Goal: Complete application form

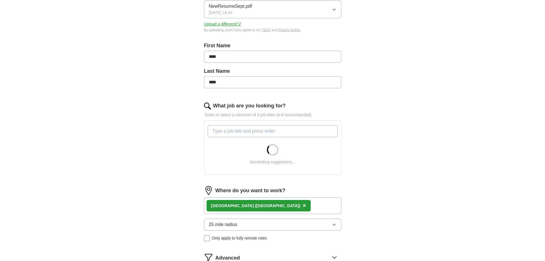
scroll to position [91, 0]
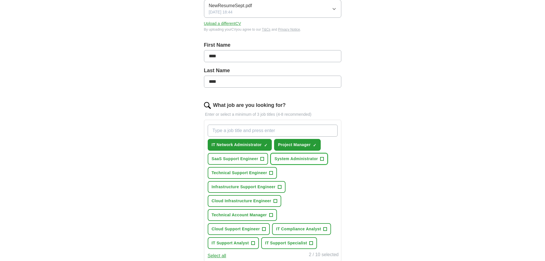
click at [322, 159] on span "+" at bounding box center [321, 159] width 3 height 5
click at [272, 171] on span "+" at bounding box center [271, 173] width 3 height 5
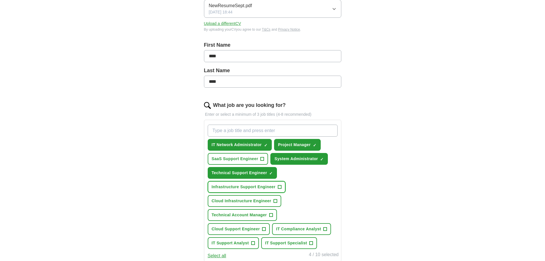
click at [280, 189] on span "+" at bounding box center [279, 187] width 3 height 5
click at [253, 245] on span "+" at bounding box center [252, 243] width 3 height 5
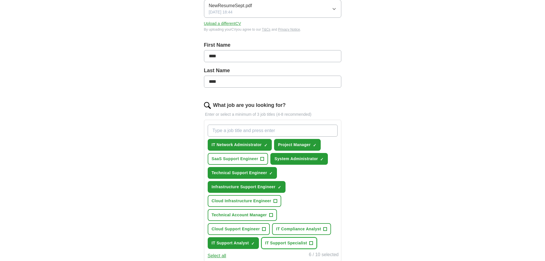
click at [311, 238] on button "IT Support Specialist +" at bounding box center [289, 243] width 56 height 12
click at [319, 231] on span "IT Compliance Analyst" at bounding box center [298, 229] width 45 height 6
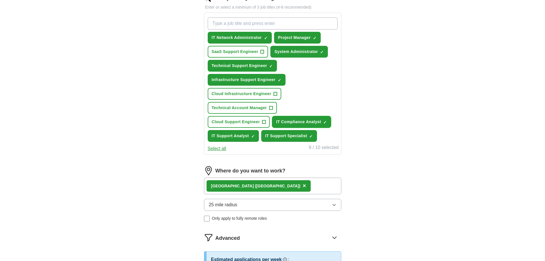
scroll to position [198, 0]
click at [276, 183] on div "[GEOGRAPHIC_DATA] ([GEOGRAPHIC_DATA]) ×" at bounding box center [272, 185] width 137 height 17
click at [257, 189] on div "[GEOGRAPHIC_DATA] ([GEOGRAPHIC_DATA]) ×" at bounding box center [272, 185] width 137 height 17
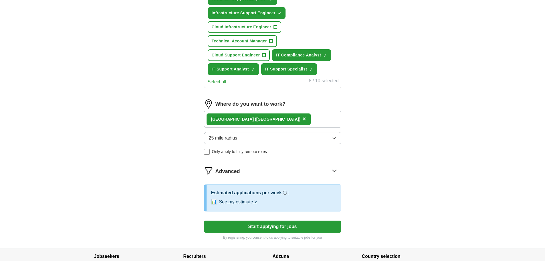
scroll to position [265, 0]
click at [252, 137] on button "25 mile radius" at bounding box center [272, 138] width 137 height 12
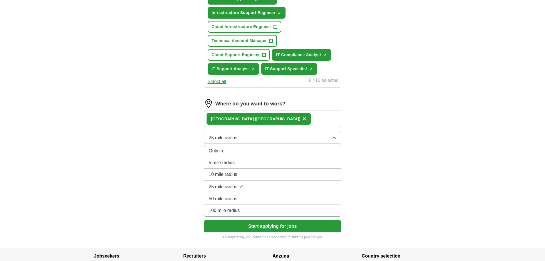
click at [227, 194] on li "50 mile radius" at bounding box center [272, 199] width 137 height 12
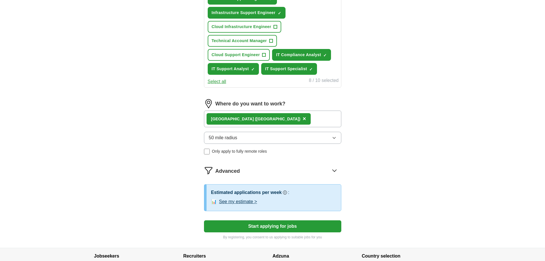
click at [314, 167] on div "Advanced" at bounding box center [278, 170] width 126 height 9
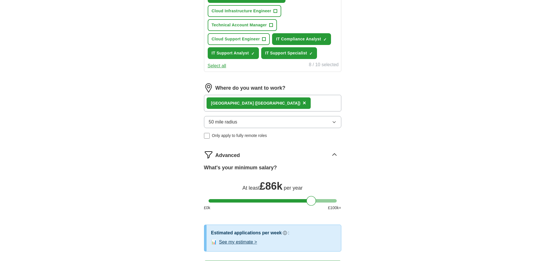
scroll to position [284, 0]
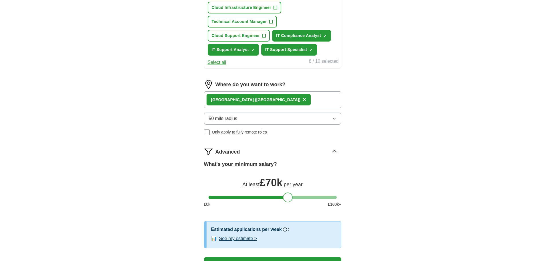
click at [288, 196] on div at bounding box center [273, 196] width 128 height 3
click at [277, 196] on div at bounding box center [273, 196] width 128 height 3
click at [260, 197] on div at bounding box center [273, 196] width 128 height 3
click at [249, 197] on div at bounding box center [273, 196] width 128 height 3
click at [242, 195] on div at bounding box center [273, 196] width 128 height 3
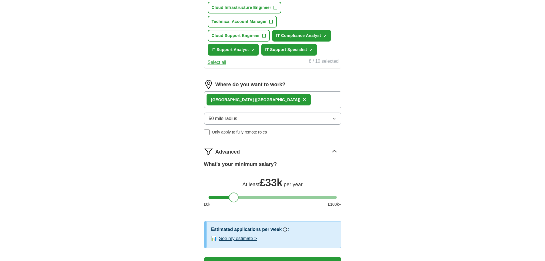
click at [234, 196] on div at bounding box center [273, 196] width 128 height 3
click at [229, 197] on div at bounding box center [273, 196] width 128 height 3
click at [232, 197] on div at bounding box center [228, 197] width 10 height 10
click at [231, 197] on div at bounding box center [228, 197] width 10 height 10
click at [234, 197] on div at bounding box center [273, 196] width 128 height 3
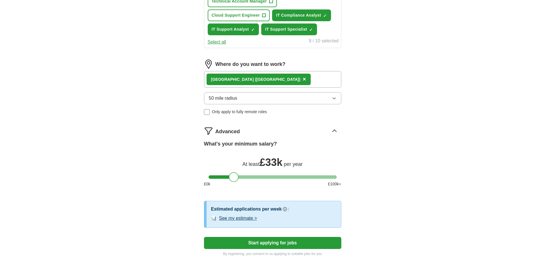
scroll to position [305, 0]
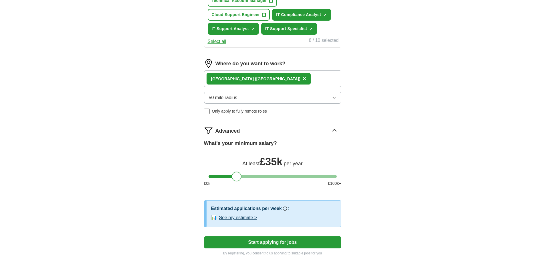
click at [238, 175] on div at bounding box center [237, 176] width 10 height 10
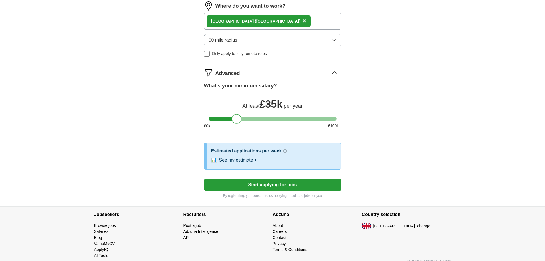
scroll to position [372, 0]
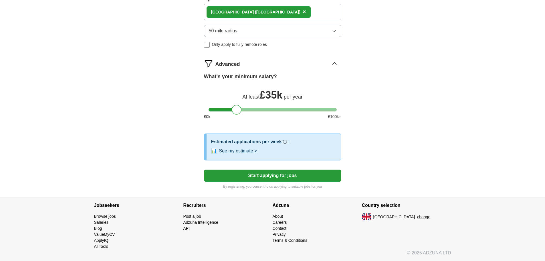
click at [260, 175] on button "Start applying for jobs" at bounding box center [272, 175] width 137 height 12
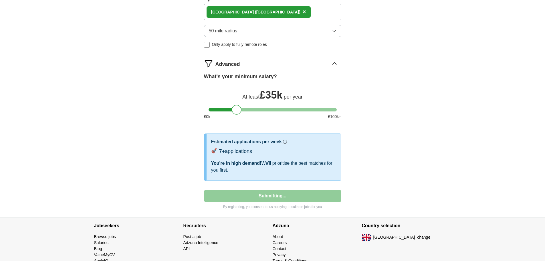
select select "**"
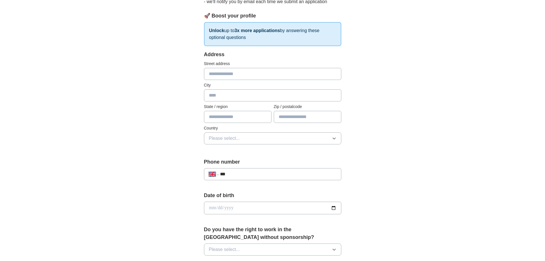
scroll to position [74, 0]
click at [232, 99] on input "text" at bounding box center [272, 96] width 137 height 12
type input "******"
click at [246, 173] on input "***" at bounding box center [278, 174] width 116 height 7
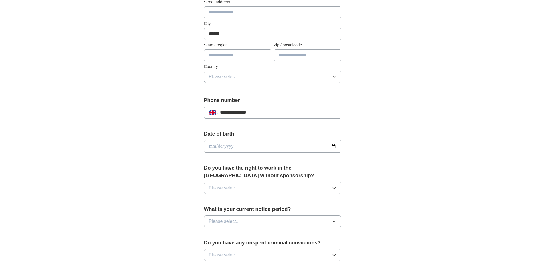
scroll to position [137, 0]
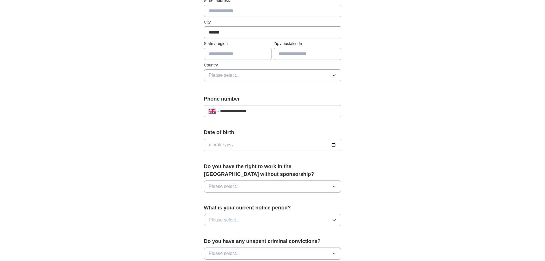
type input "**********"
click at [262, 187] on button "Please select..." at bounding box center [272, 186] width 137 height 12
click at [229, 200] on div "Yes" at bounding box center [273, 199] width 128 height 7
click at [220, 220] on span "Please select..." at bounding box center [224, 219] width 31 height 7
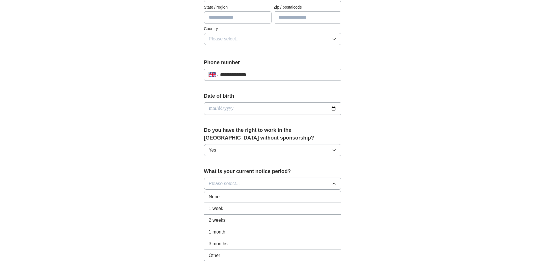
scroll to position [173, 0]
click at [218, 233] on span "1 month" at bounding box center [217, 231] width 17 height 7
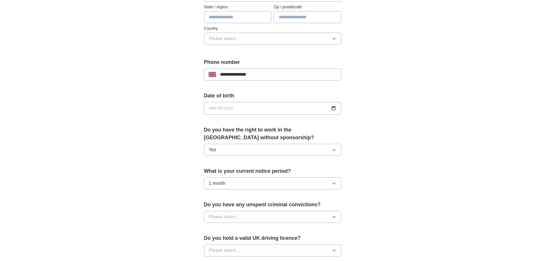
click at [239, 184] on button "1 month" at bounding box center [272, 183] width 137 height 12
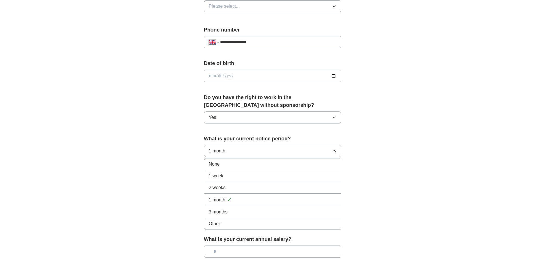
scroll to position [206, 0]
click at [214, 223] on span "Other" at bounding box center [214, 223] width 11 height 7
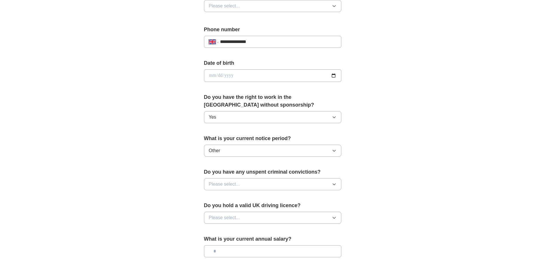
click at [228, 153] on button "Other" at bounding box center [272, 151] width 137 height 12
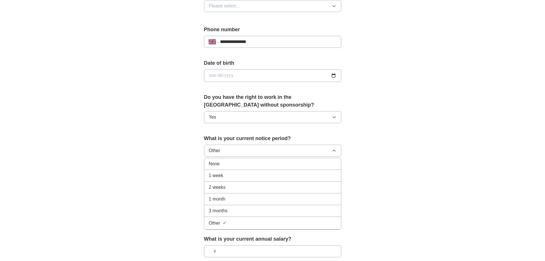
click at [215, 199] on span "1 month" at bounding box center [217, 198] width 17 height 7
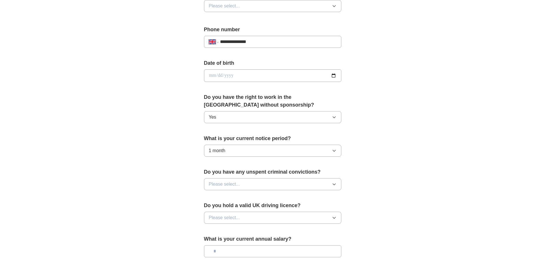
click at [228, 184] on span "Please select..." at bounding box center [224, 184] width 31 height 7
click at [215, 206] on div "No" at bounding box center [273, 208] width 128 height 7
click at [214, 217] on span "Please select..." at bounding box center [224, 217] width 31 height 7
click at [213, 241] on span "No" at bounding box center [212, 242] width 6 height 7
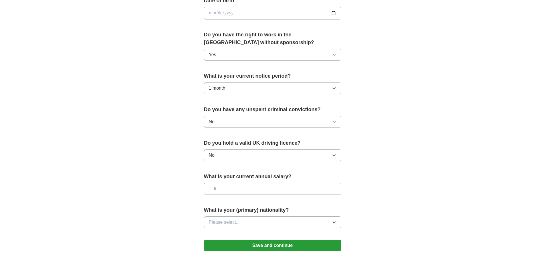
scroll to position [270, 0]
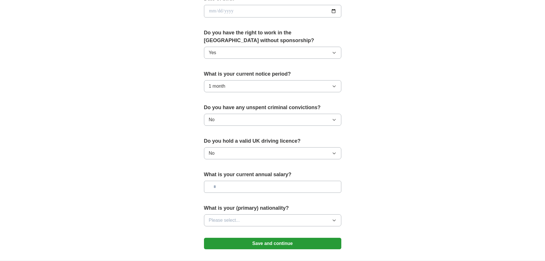
click at [225, 217] on span "Please select..." at bounding box center [224, 220] width 31 height 7
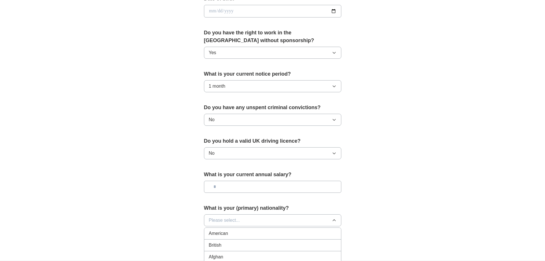
click at [225, 217] on span "Please select..." at bounding box center [224, 220] width 31 height 7
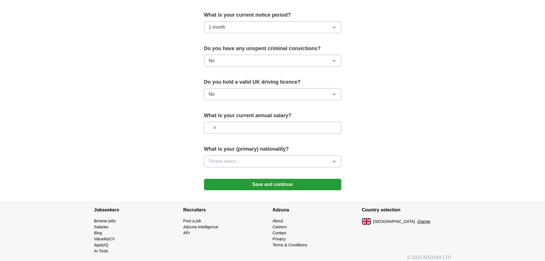
scroll to position [334, 0]
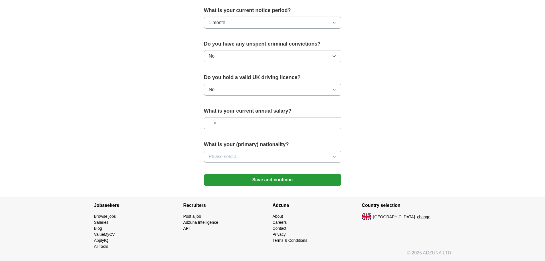
click at [238, 156] on span "Please select..." at bounding box center [224, 156] width 31 height 7
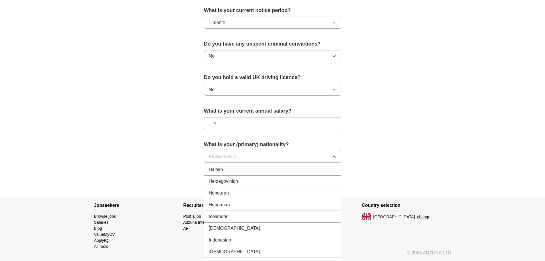
scroll to position [899, 0]
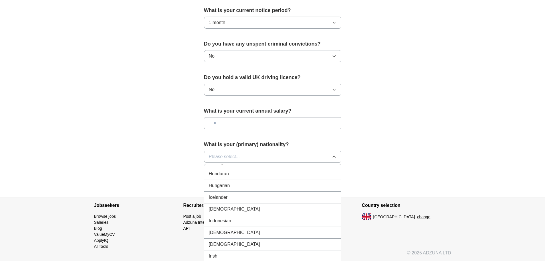
click at [215, 206] on span "[DEMOGRAPHIC_DATA]" at bounding box center [234, 208] width 51 height 7
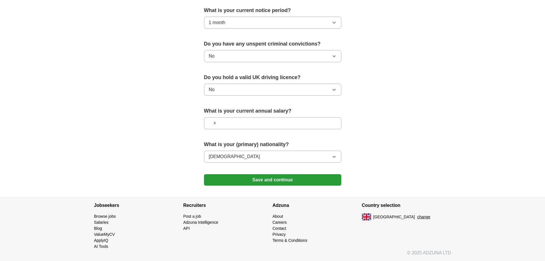
click at [237, 175] on button "Save and continue" at bounding box center [272, 179] width 137 height 11
